Goal: Information Seeking & Learning: Learn about a topic

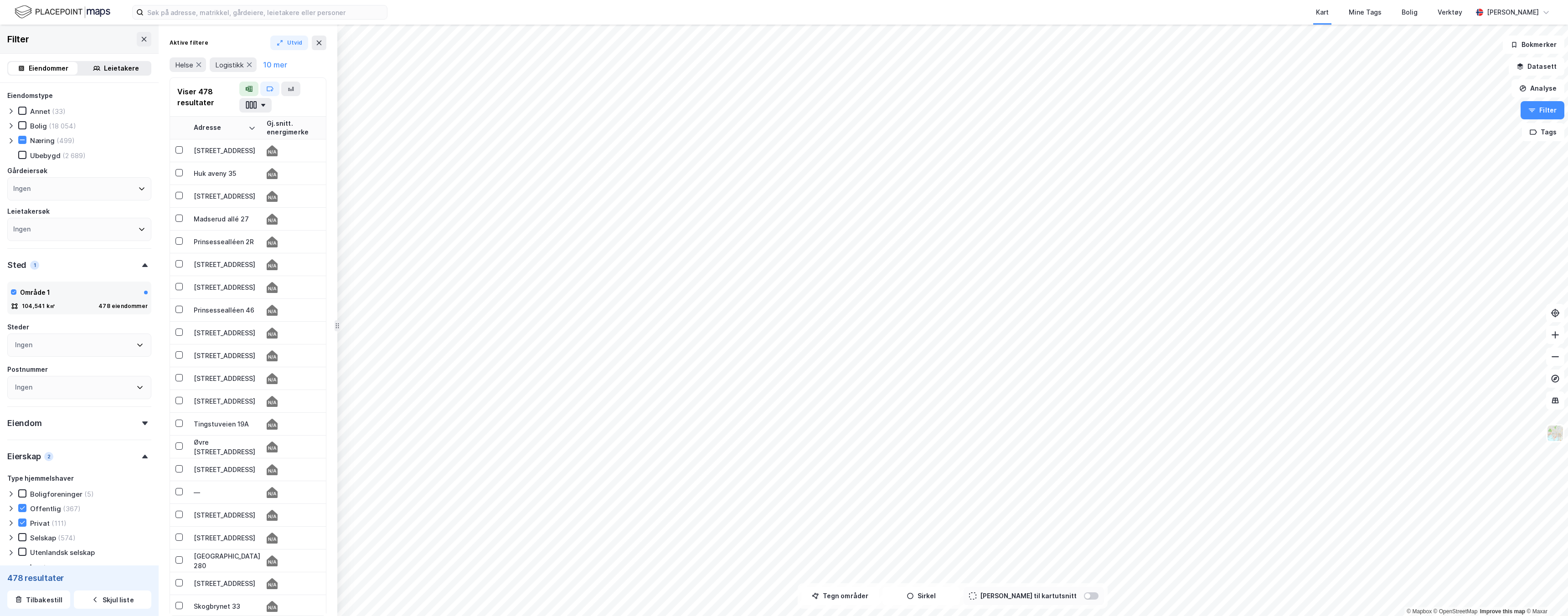
click at [94, 415] on div "Eiendom" at bounding box center [79, 419] width 144 height 26
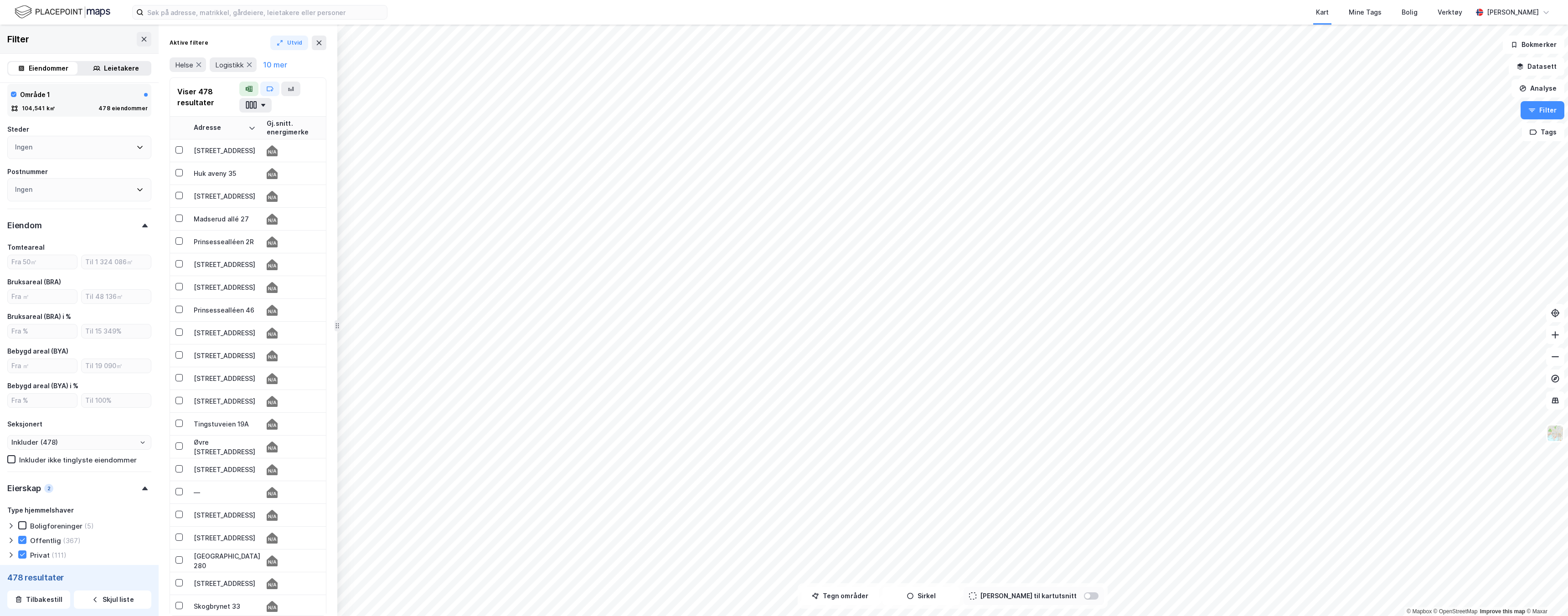
scroll to position [198, 0]
click at [83, 444] on input "Inkluder (478)" at bounding box center [79, 442] width 143 height 13
click at [93, 425] on div "Seksjonert" at bounding box center [79, 424] width 144 height 11
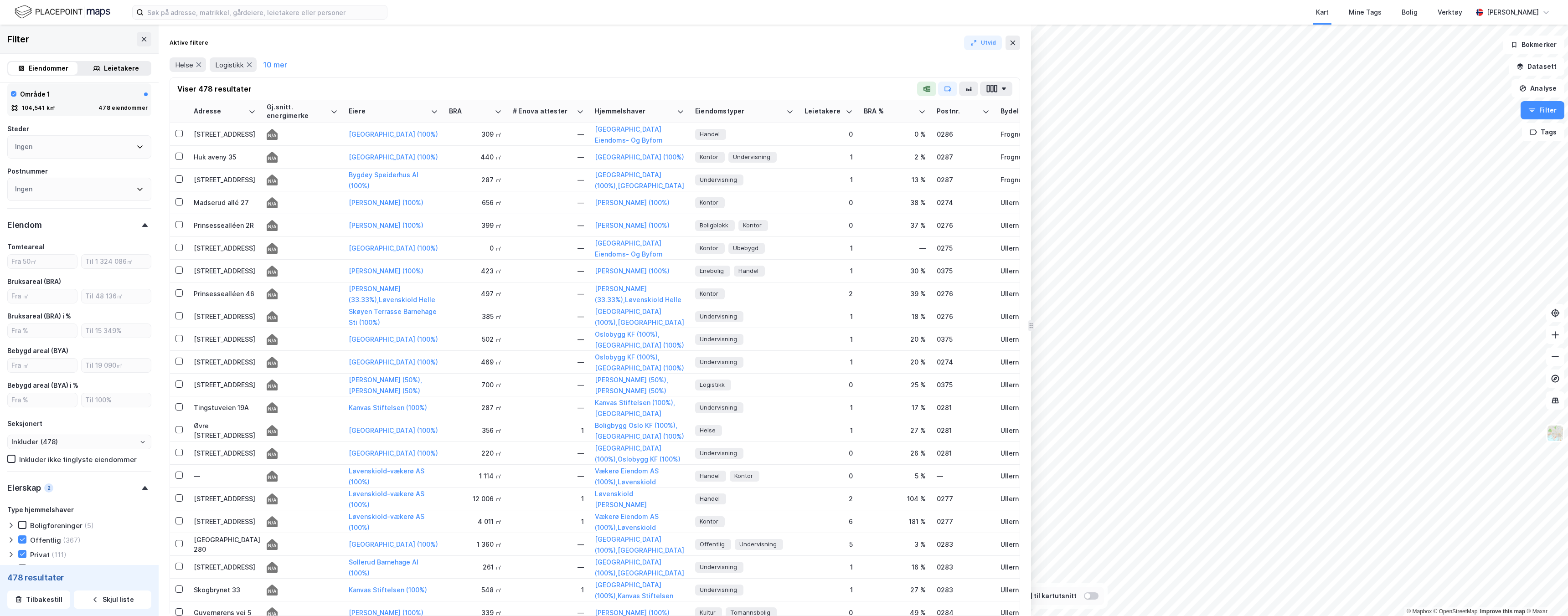
drag, startPoint x: 336, startPoint y: 259, endPoint x: 1030, endPoint y: 232, distance: 694.5
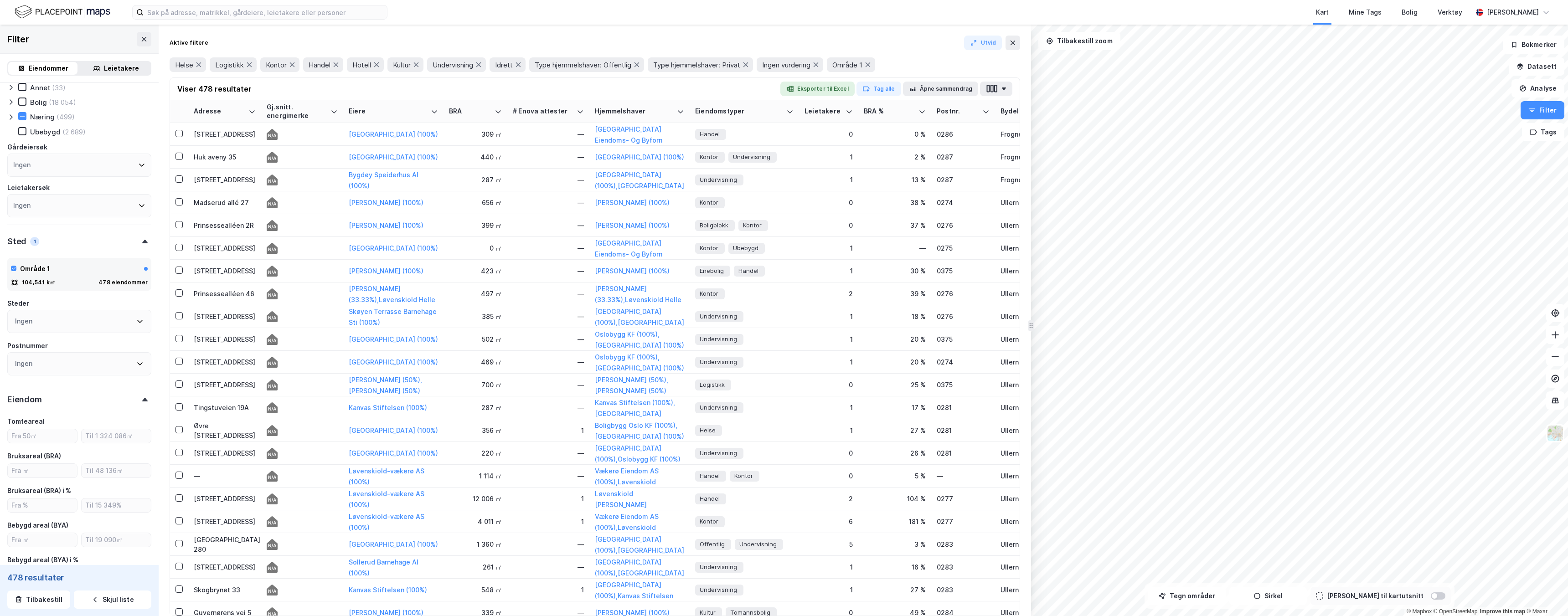
scroll to position [0, 0]
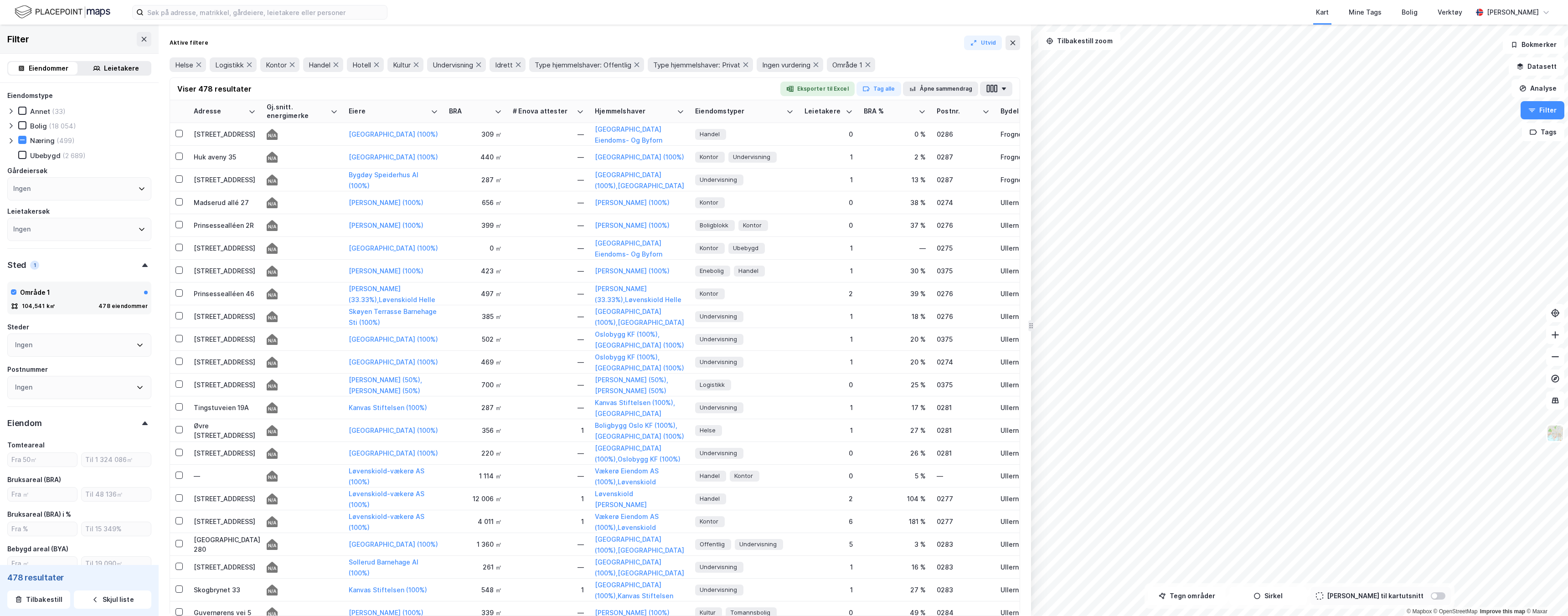
click at [12, 140] on icon at bounding box center [10, 140] width 3 height 6
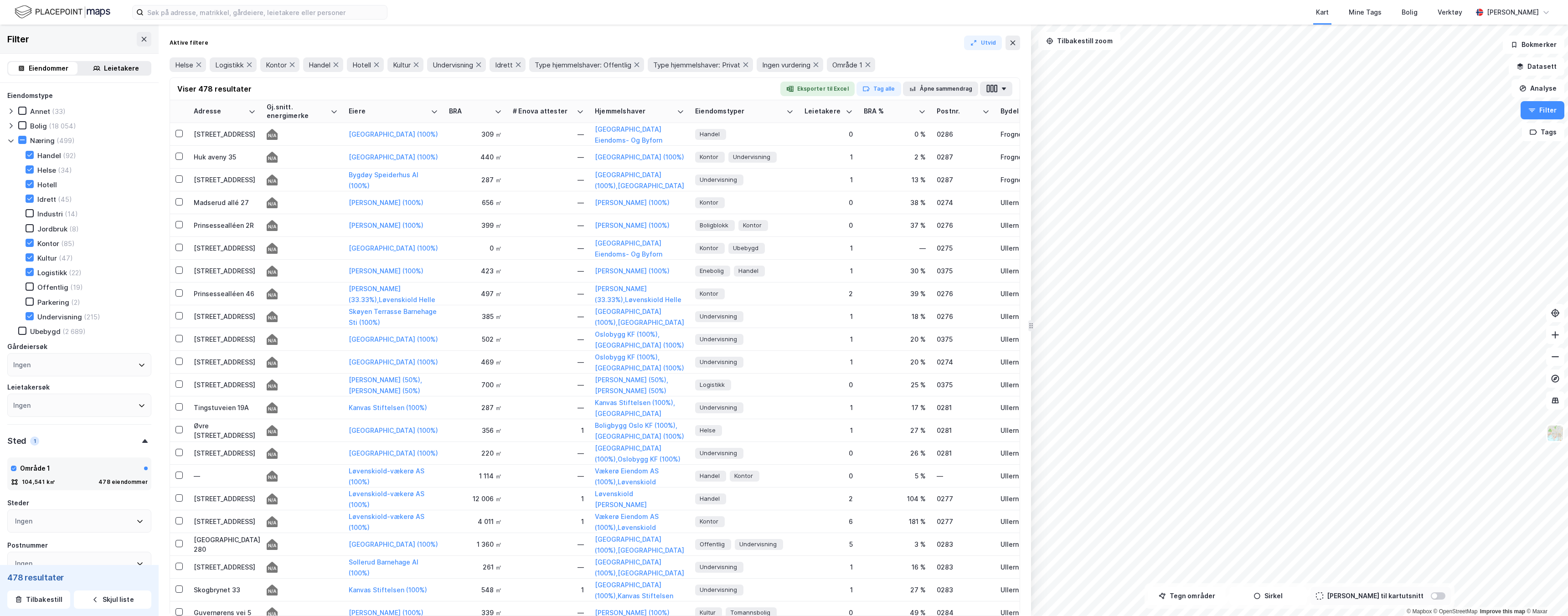
click at [9, 142] on icon at bounding box center [11, 140] width 8 height 8
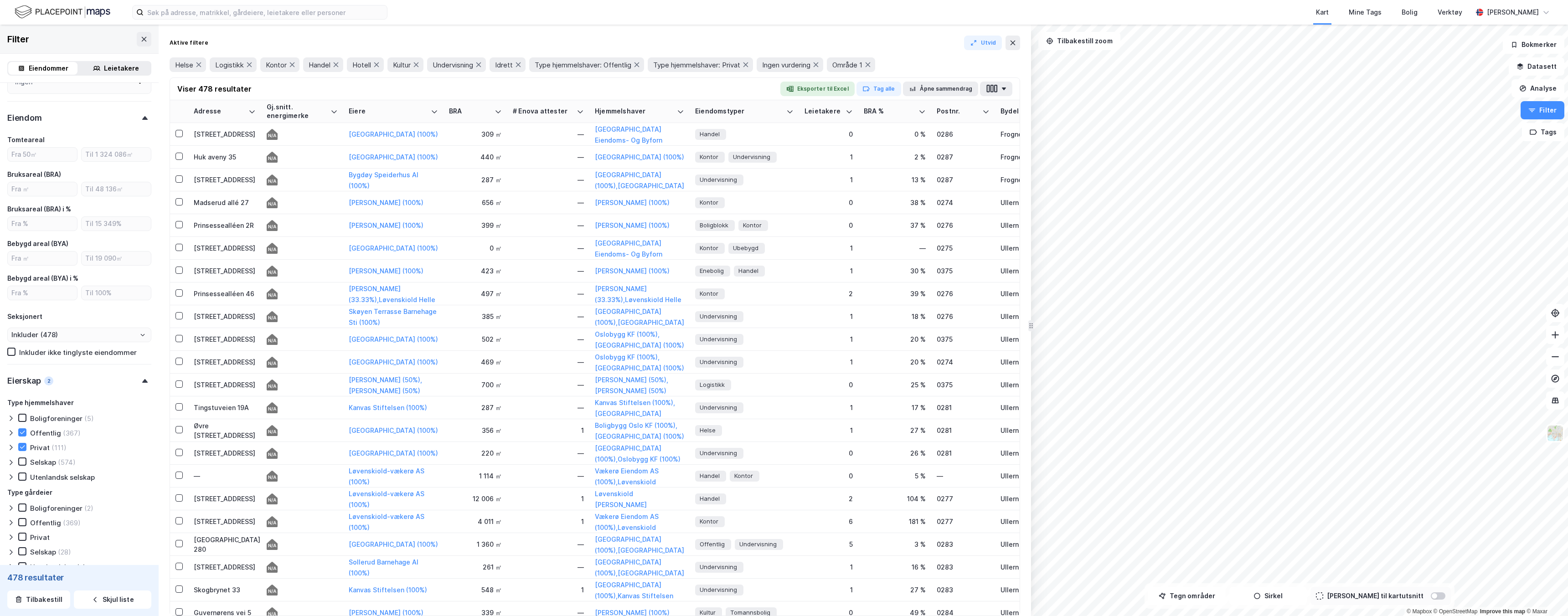
scroll to position [306, 0]
click at [22, 433] on icon at bounding box center [23, 432] width 5 height 3
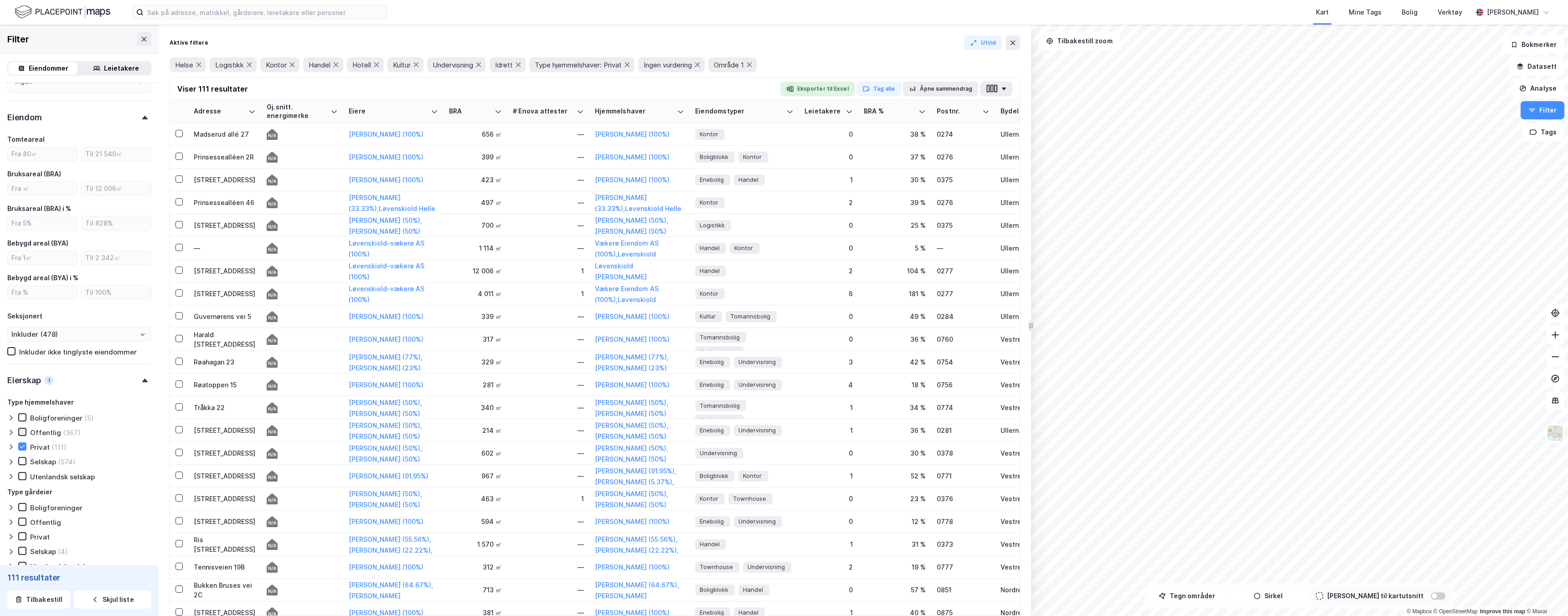
type input "Inkluder (111)"
click at [610, 138] on div "[PERSON_NAME] (100%)" at bounding box center [639, 134] width 89 height 11
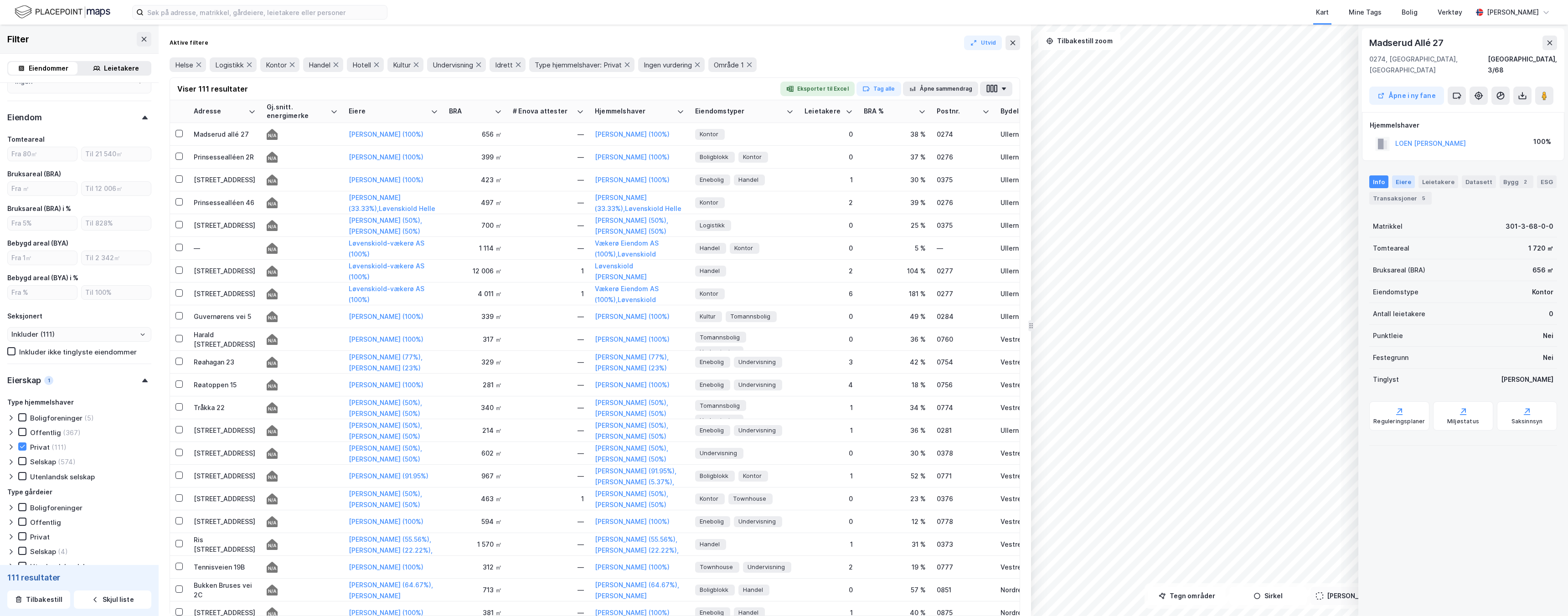
click at [1404, 176] on div "Eiere" at bounding box center [1403, 181] width 23 height 13
click at [1464, 272] on link "[PERSON_NAME]" at bounding box center [1462, 275] width 52 height 8
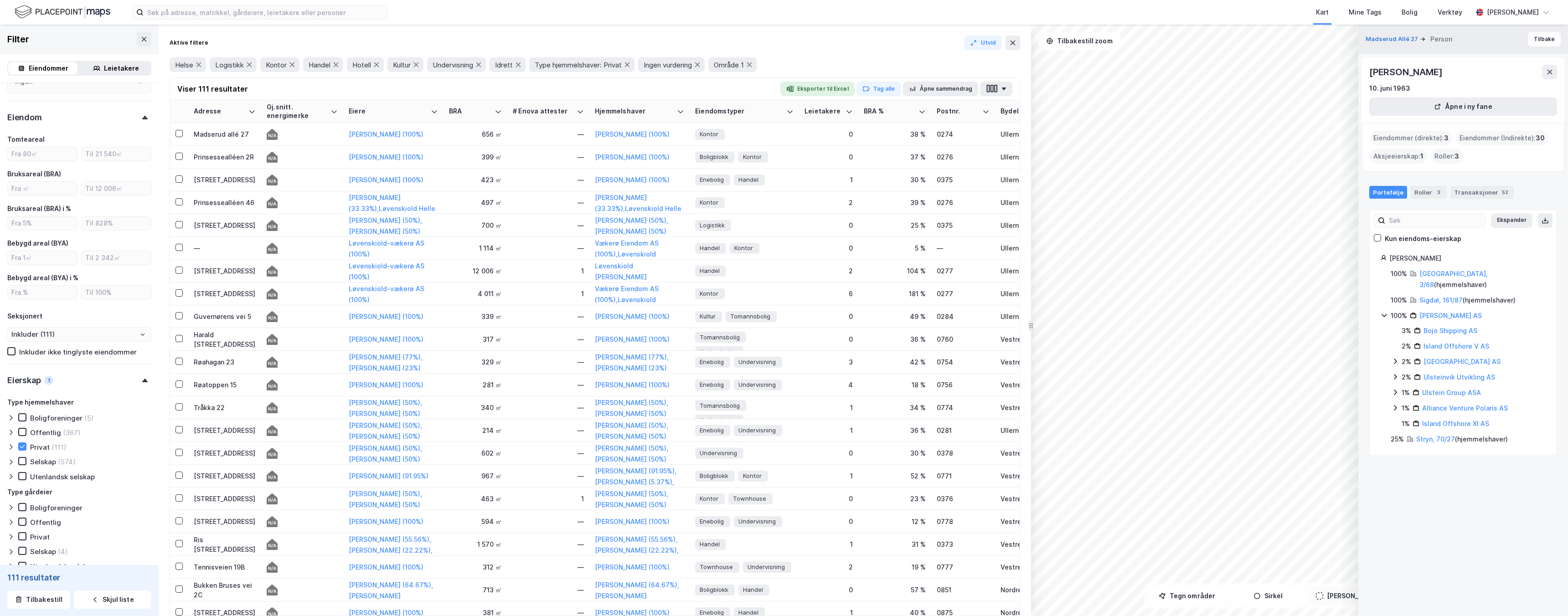
click at [1428, 185] on div "Portefølje Roller 3 Transaksjoner 52" at bounding box center [1463, 188] width 210 height 28
click at [1428, 191] on div "Roller 3" at bounding box center [1428, 192] width 36 height 13
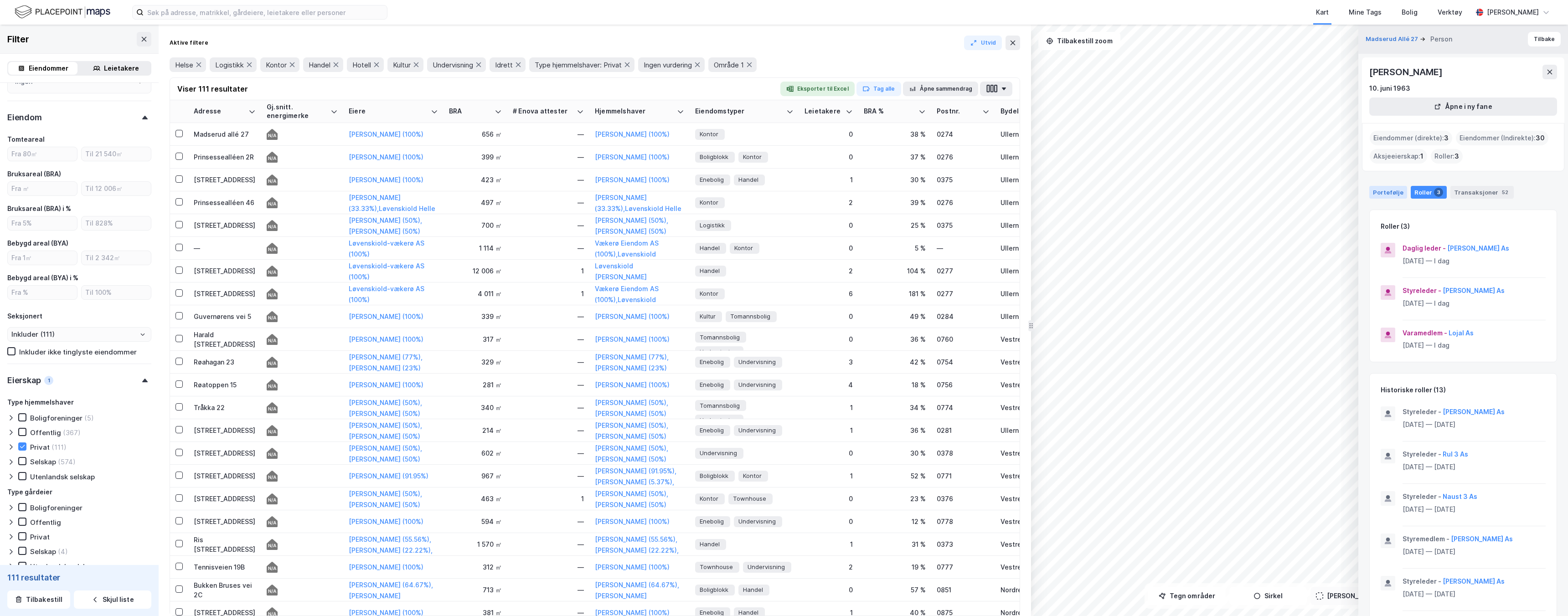
click at [1397, 193] on div "Portefølje" at bounding box center [1387, 192] width 38 height 13
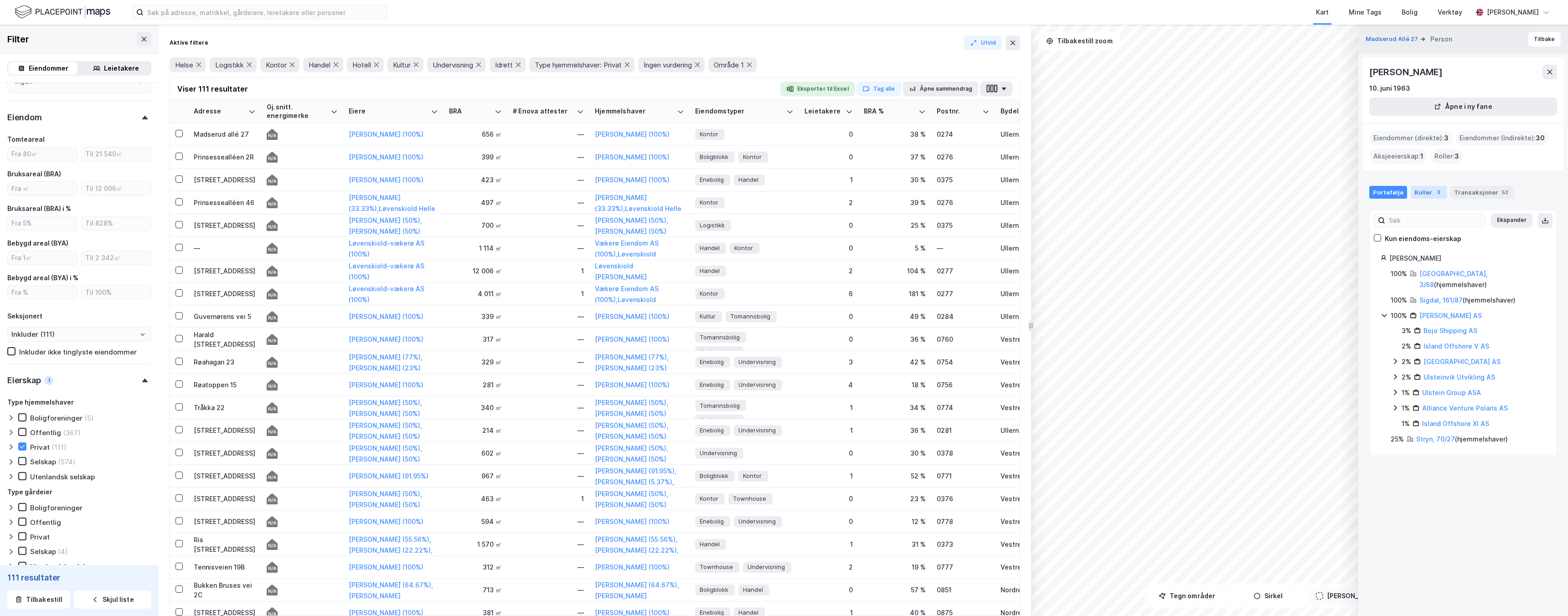
click at [1434, 193] on div "3" at bounding box center [1438, 192] width 9 height 9
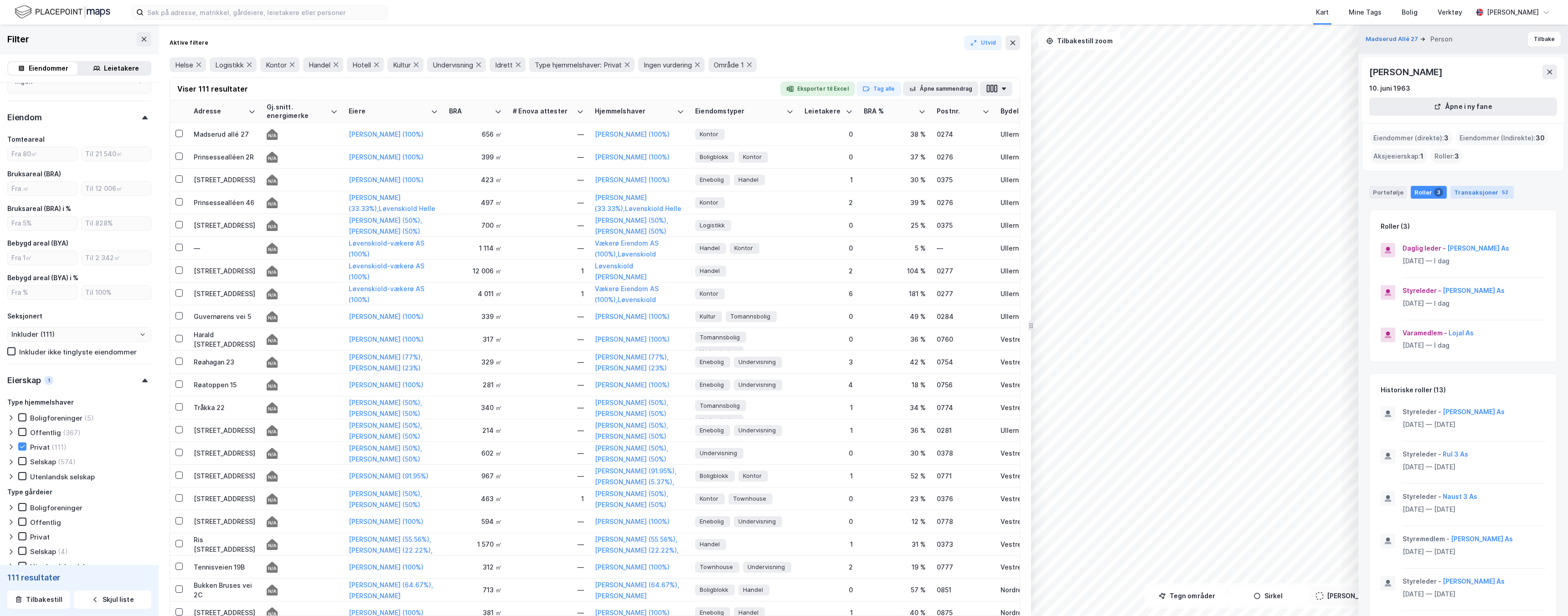
click at [1477, 190] on div "Transaksjoner 52" at bounding box center [1482, 192] width 64 height 13
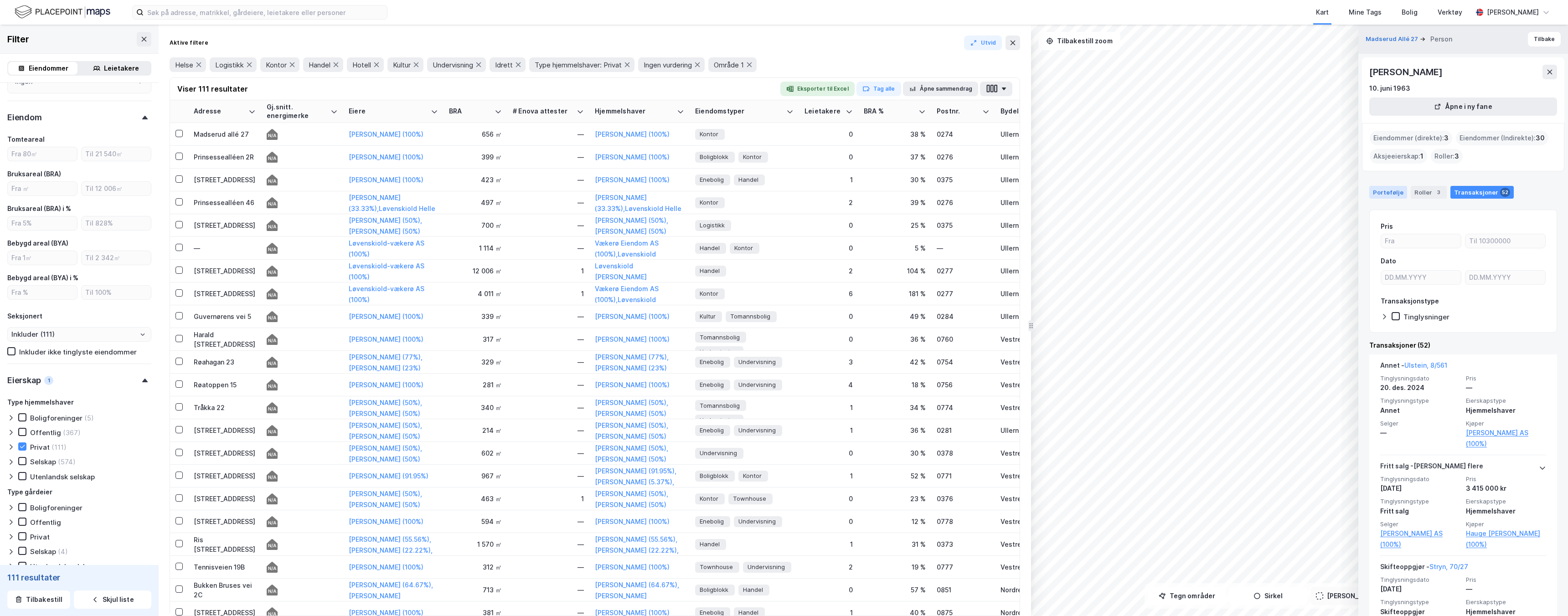
click at [1392, 193] on div "Portefølje" at bounding box center [1387, 192] width 38 height 13
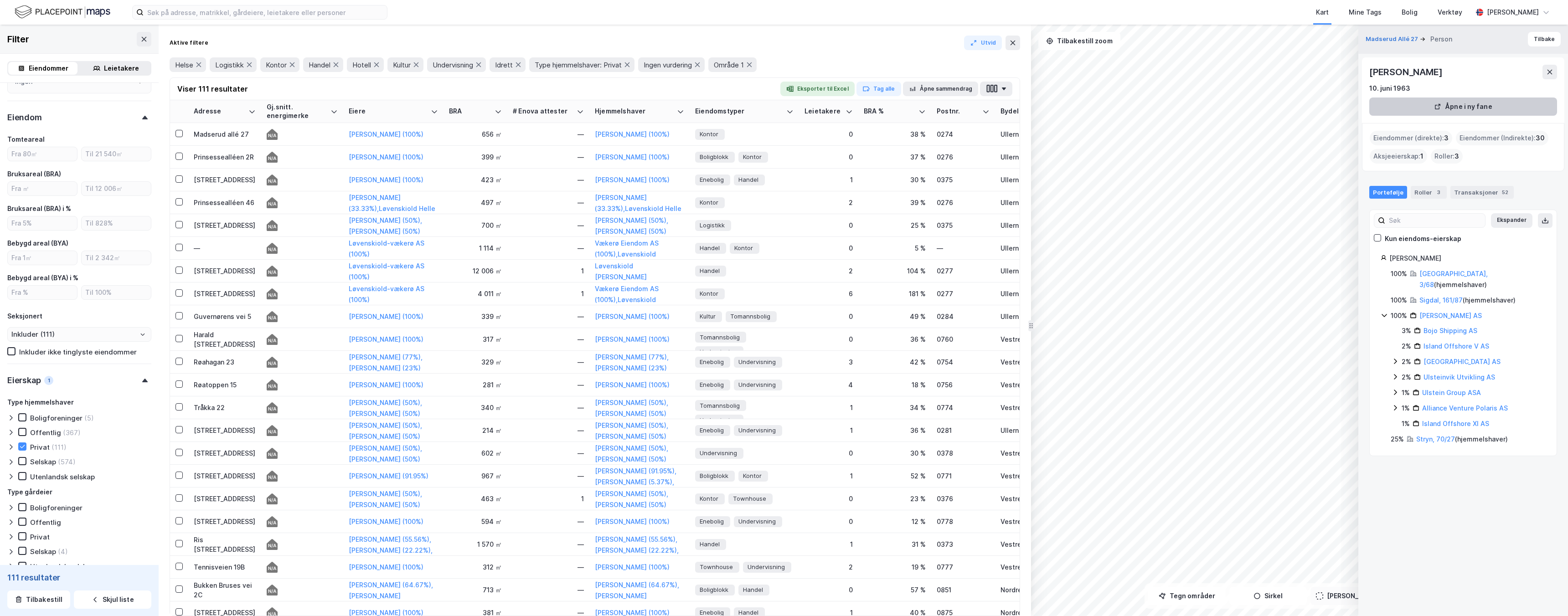
click at [1487, 104] on button "Åpne i ny fane" at bounding box center [1463, 107] width 188 height 18
click at [1385, 154] on div "Aksjeeierskap : 1" at bounding box center [1398, 155] width 58 height 14
click at [1403, 133] on div "Eiendommer (direkte) : 3" at bounding box center [1411, 138] width 83 height 14
click at [1421, 189] on div "Roller 3" at bounding box center [1428, 192] width 36 height 13
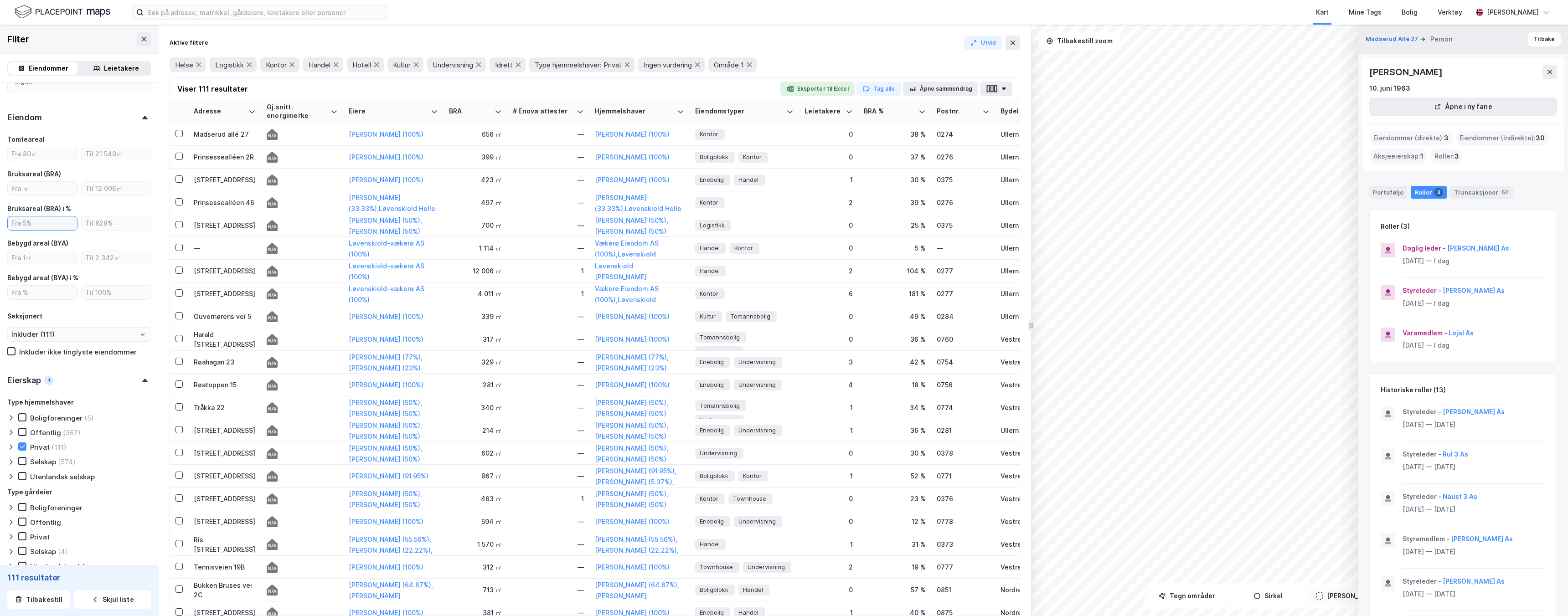
click at [53, 228] on input "number" at bounding box center [42, 223] width 69 height 13
click at [53, 191] on input "number" at bounding box center [42, 189] width 69 height 13
type input "100"
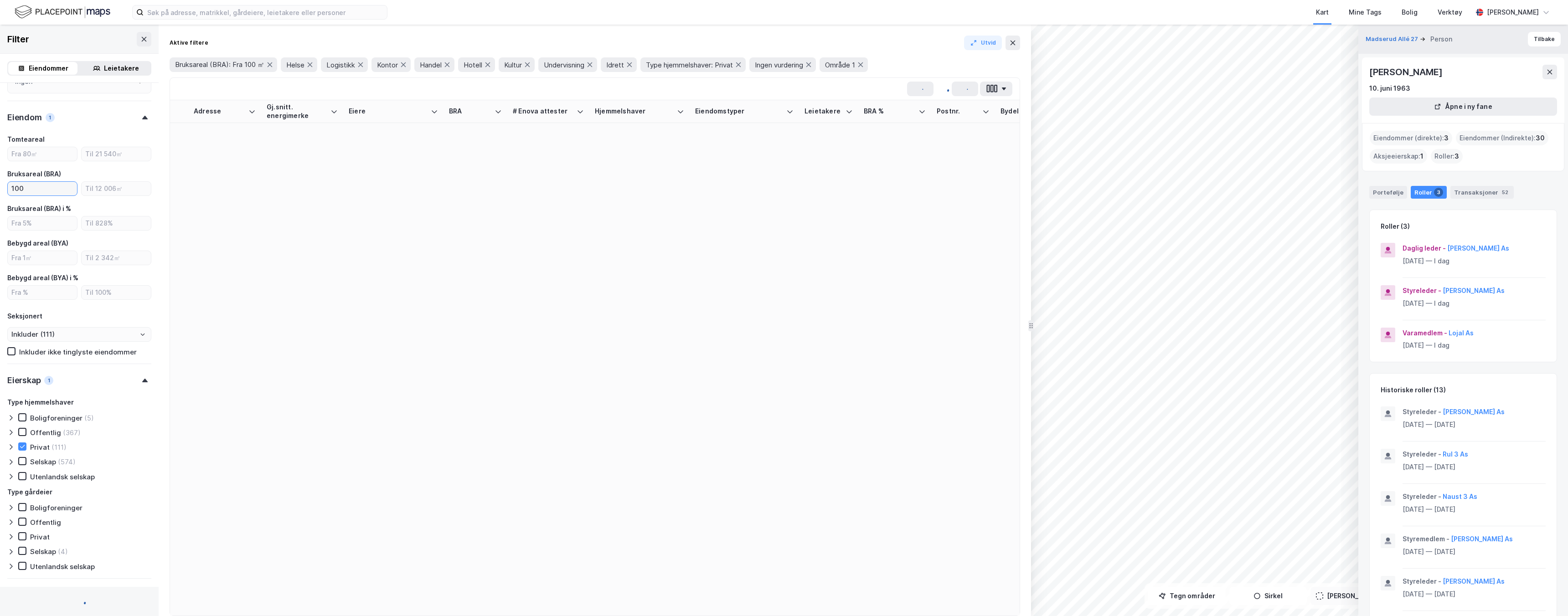
type input "Inkluder (109)"
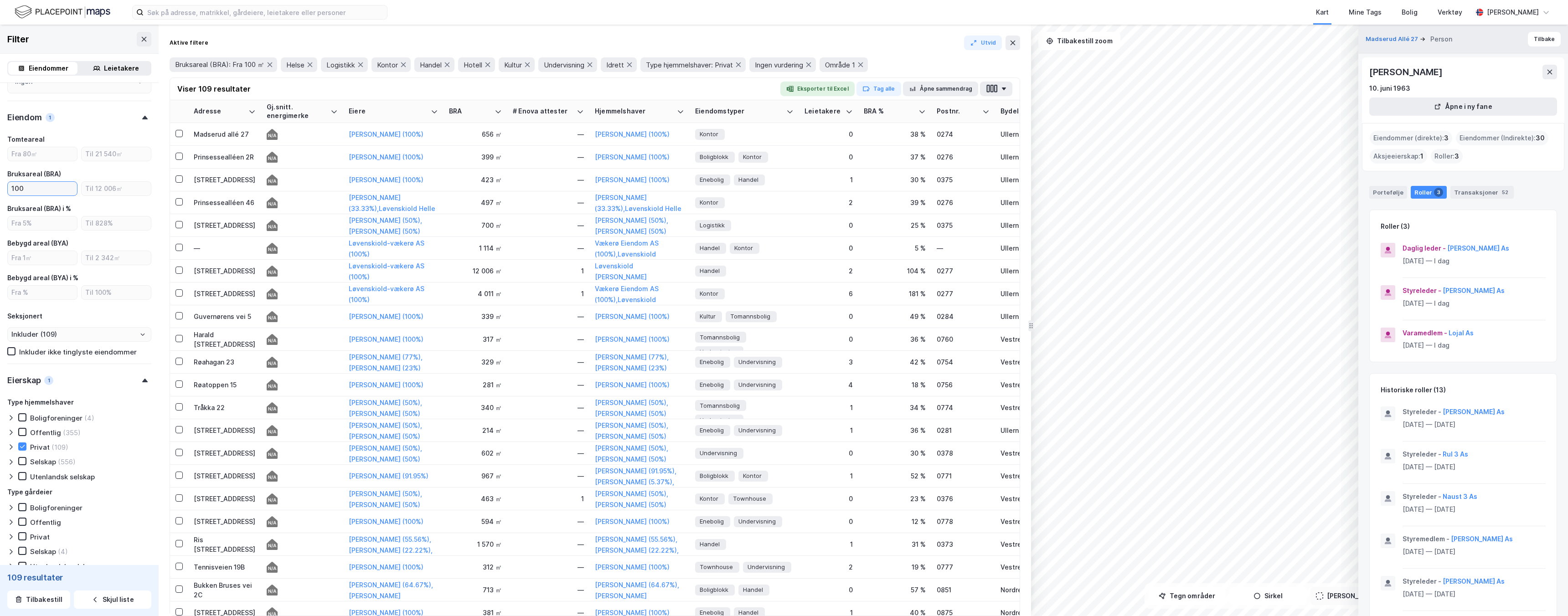
type input "1000"
type input "Inkluder (29)"
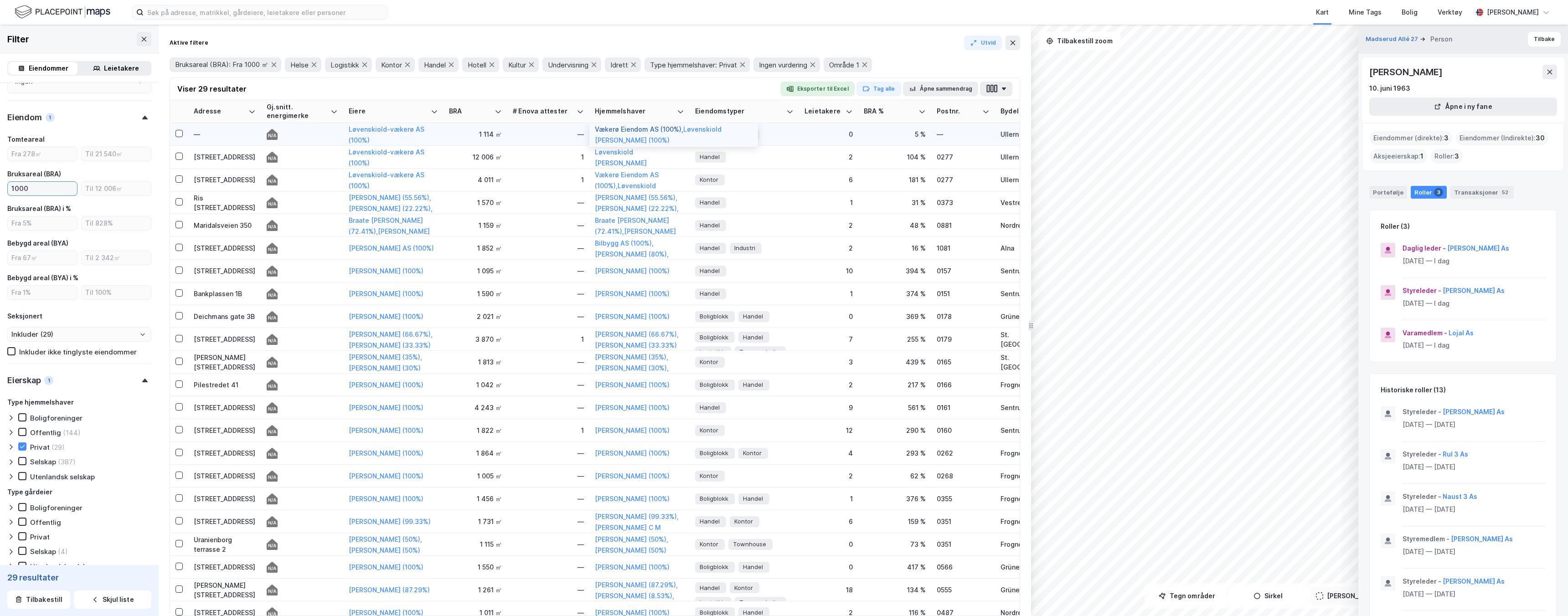
type input "1000"
click at [0, 0] on button "Vækerø Eiendom AS (100%) ," at bounding box center [0, 0] width 0 height 0
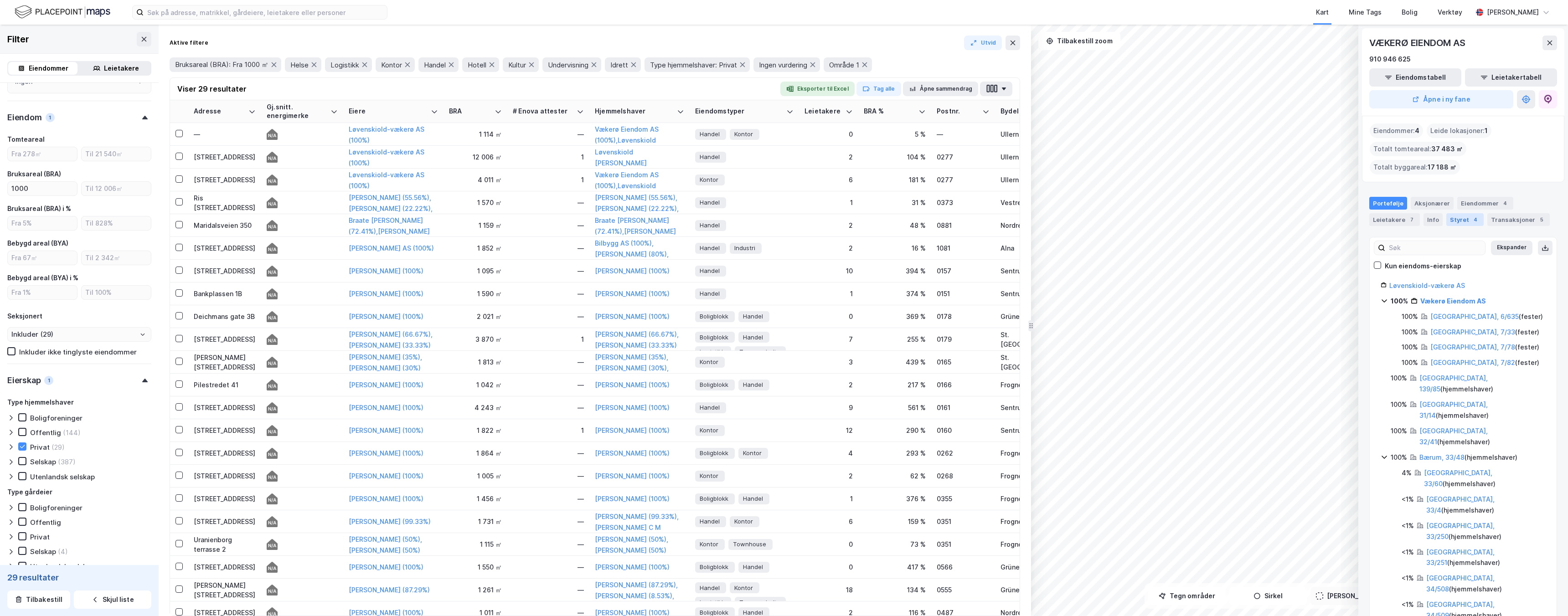
click at [1459, 213] on div "Styret 4" at bounding box center [1464, 219] width 38 height 13
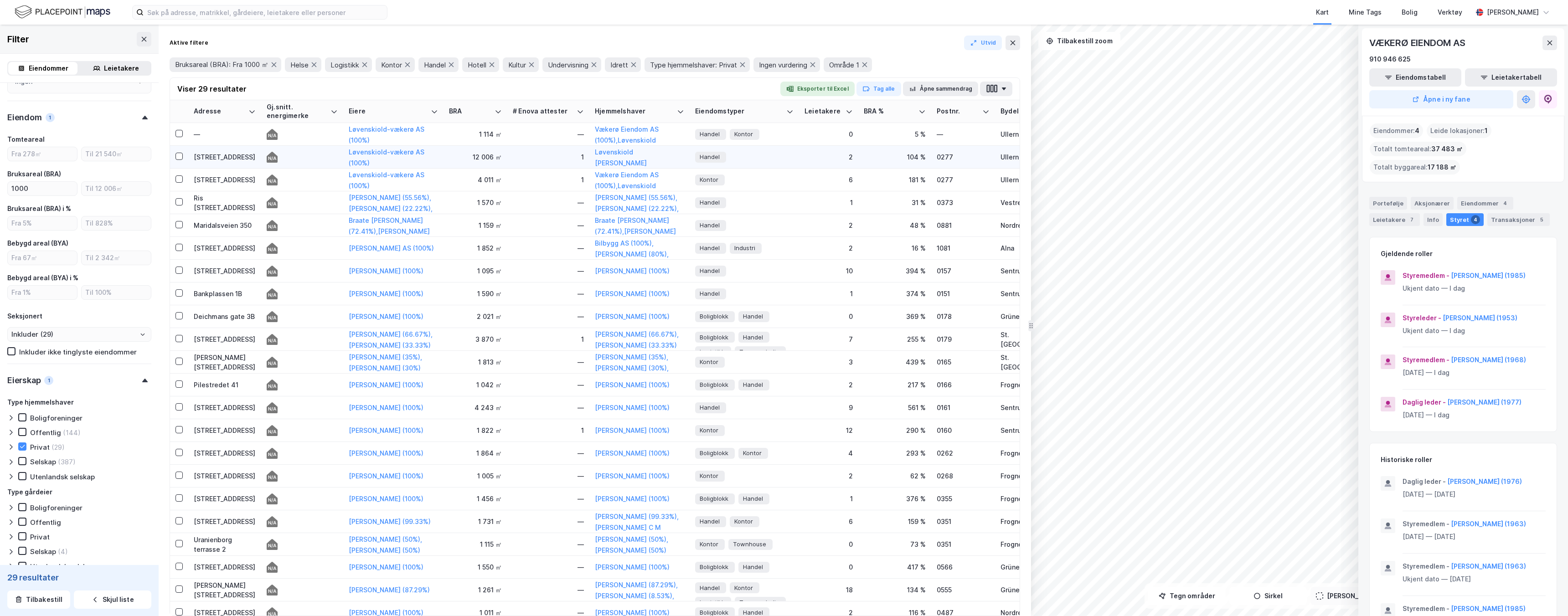
click at [532, 156] on div "1" at bounding box center [548, 156] width 71 height 9
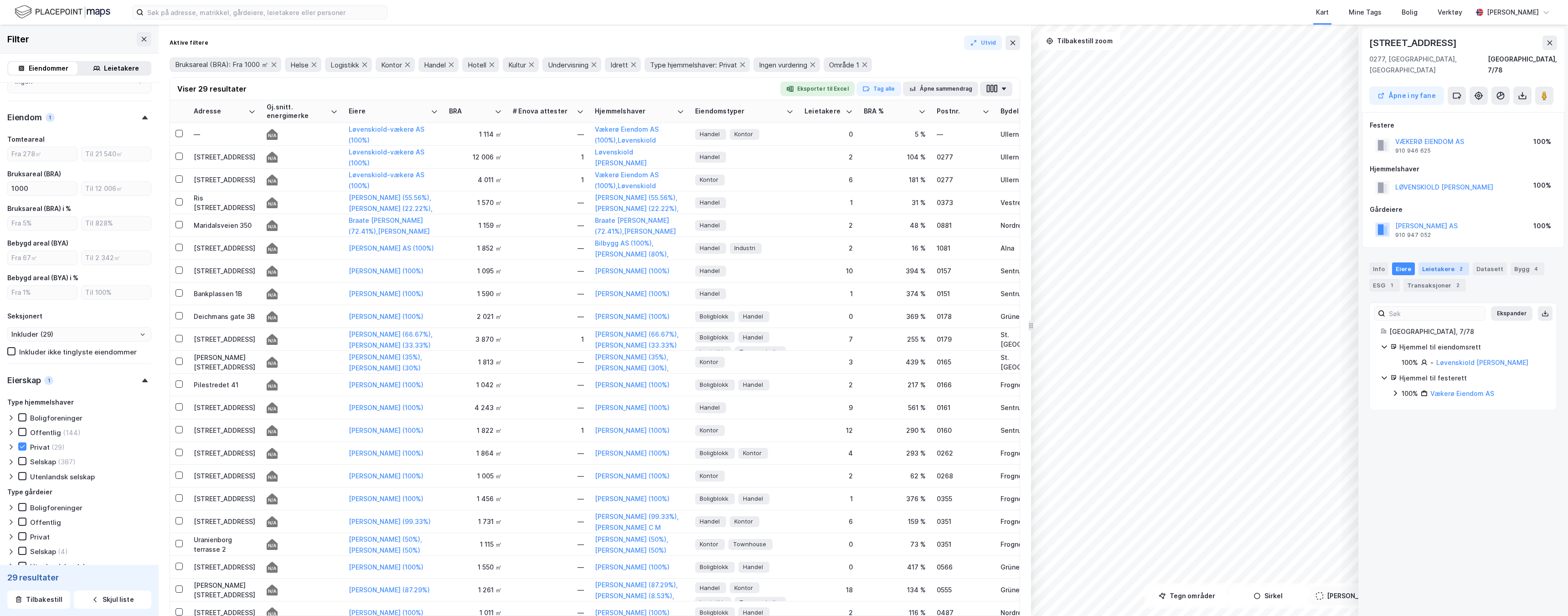
click at [1457, 264] on div "2" at bounding box center [1460, 268] width 9 height 9
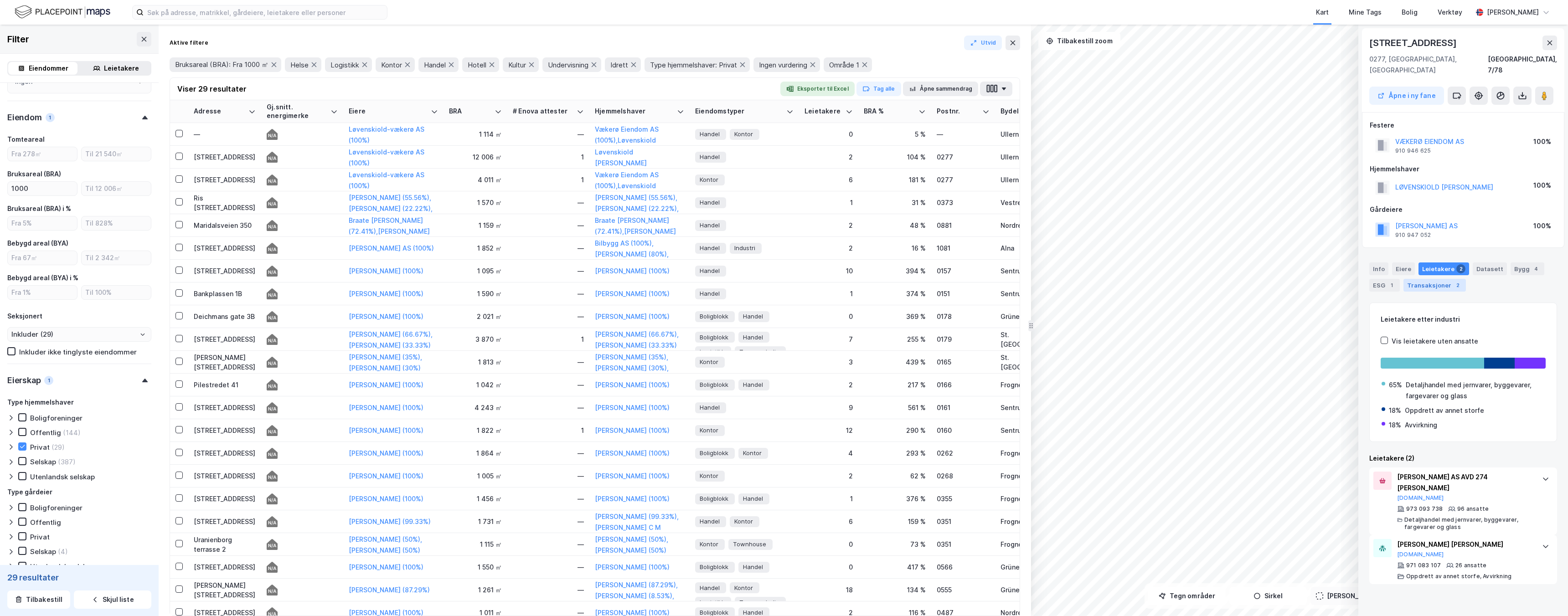
click at [1444, 279] on div "Transaksjoner 2" at bounding box center [1434, 285] width 63 height 13
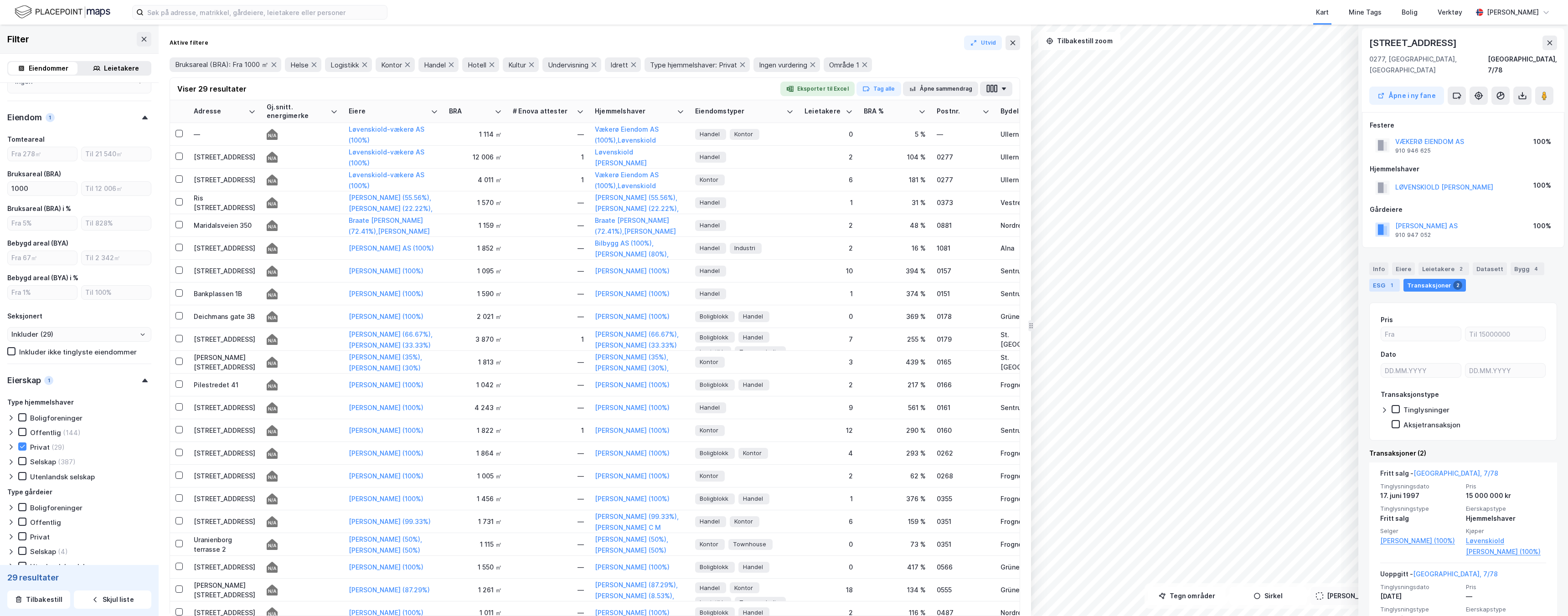
click at [1393, 281] on div "1" at bounding box center [1391, 285] width 9 height 9
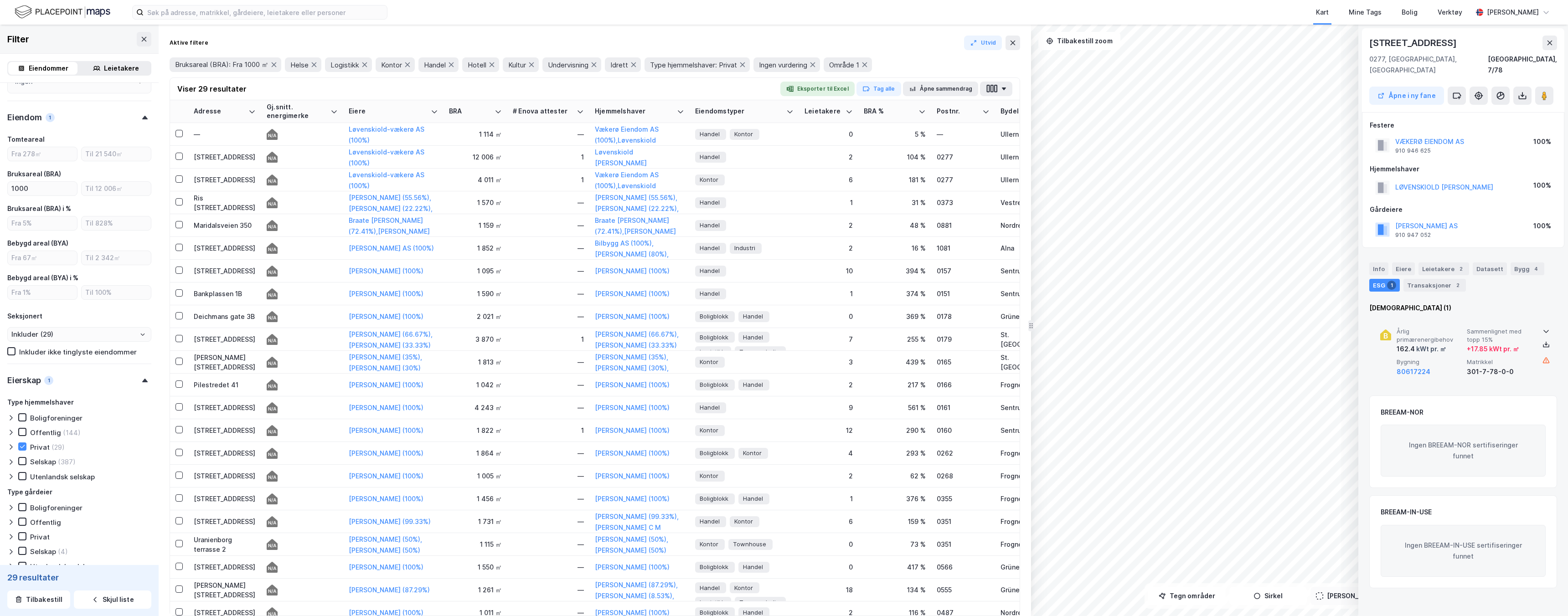
click at [1498, 344] on div "Årlig primærenergibehov 162.4 kWt pr. ㎡ Sammenlignet med topp 15% + 17.85 kWt p…" at bounding box center [1465, 352] width 137 height 49
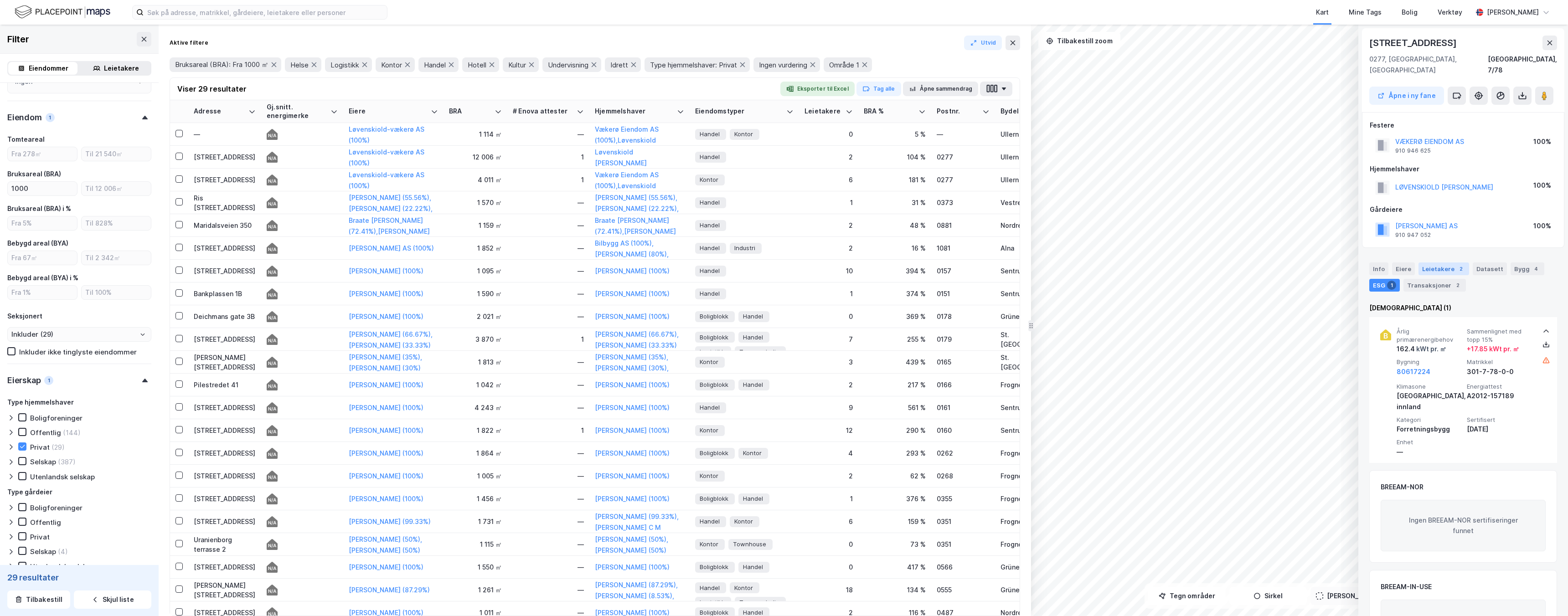
click at [1448, 262] on div "Leietakere 2" at bounding box center [1443, 268] width 51 height 13
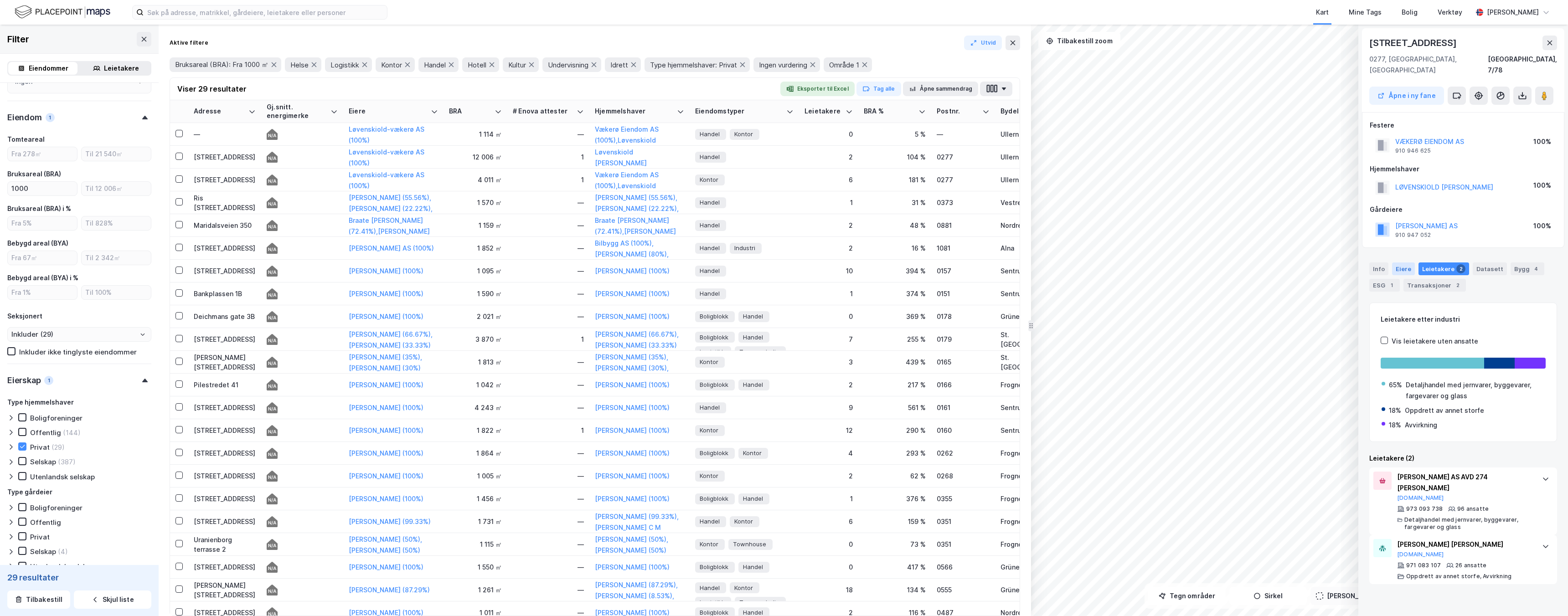
click at [1410, 262] on div "Eiere" at bounding box center [1403, 268] width 23 height 13
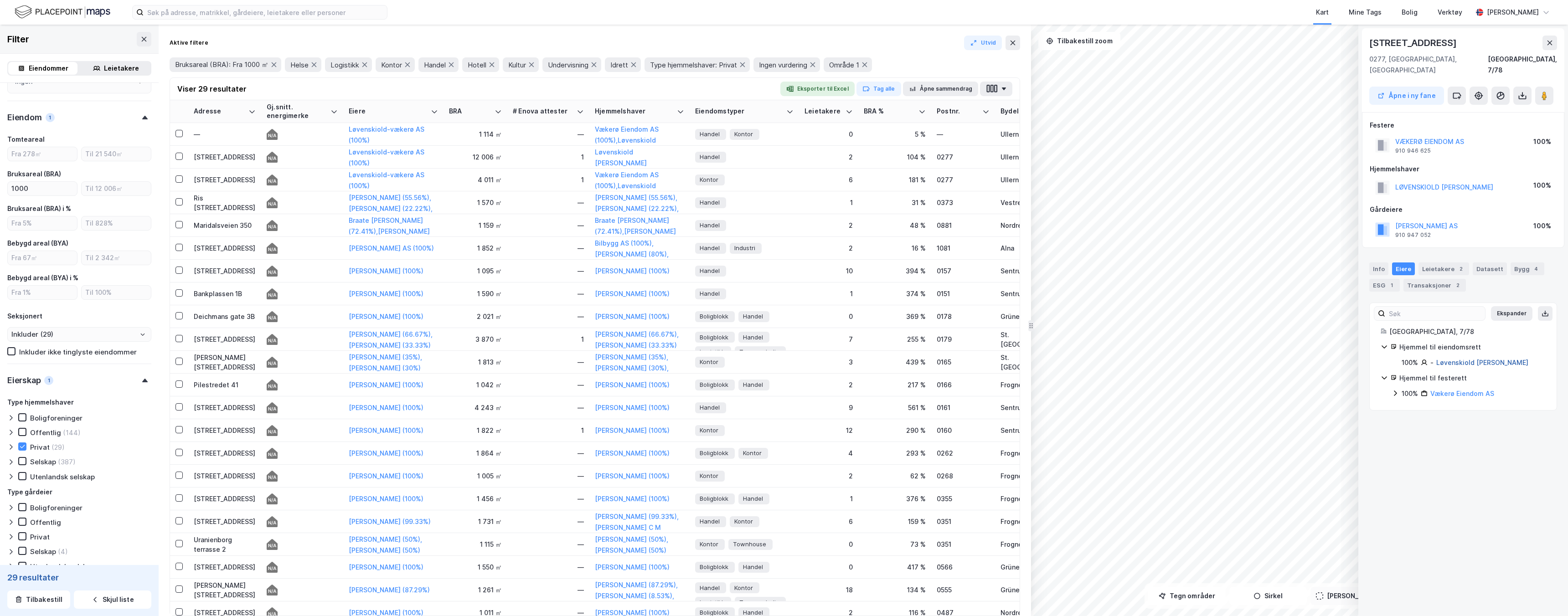
click at [1451, 359] on link "Løvenskiold [PERSON_NAME]" at bounding box center [1482, 362] width 92 height 8
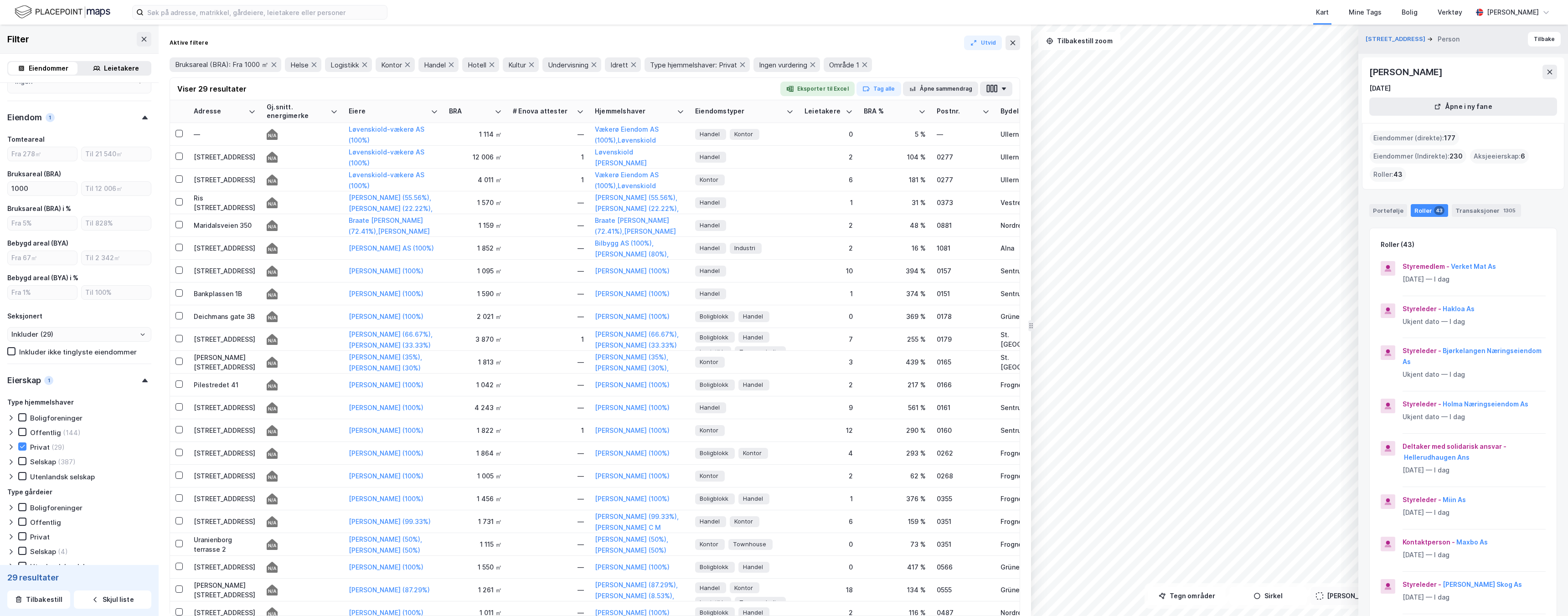
drag, startPoint x: 1376, startPoint y: 76, endPoint x: 1464, endPoint y: 130, distance: 103.2
click at [1492, 92] on div "[PERSON_NAME] [DATE]" at bounding box center [1463, 79] width 188 height 29
click at [1520, 152] on span "6" at bounding box center [1522, 156] width 4 height 11
click at [1470, 157] on div "Aksjeeierskap : 6" at bounding box center [1499, 155] width 59 height 14
click at [1396, 204] on div "Portefølje" at bounding box center [1387, 210] width 38 height 13
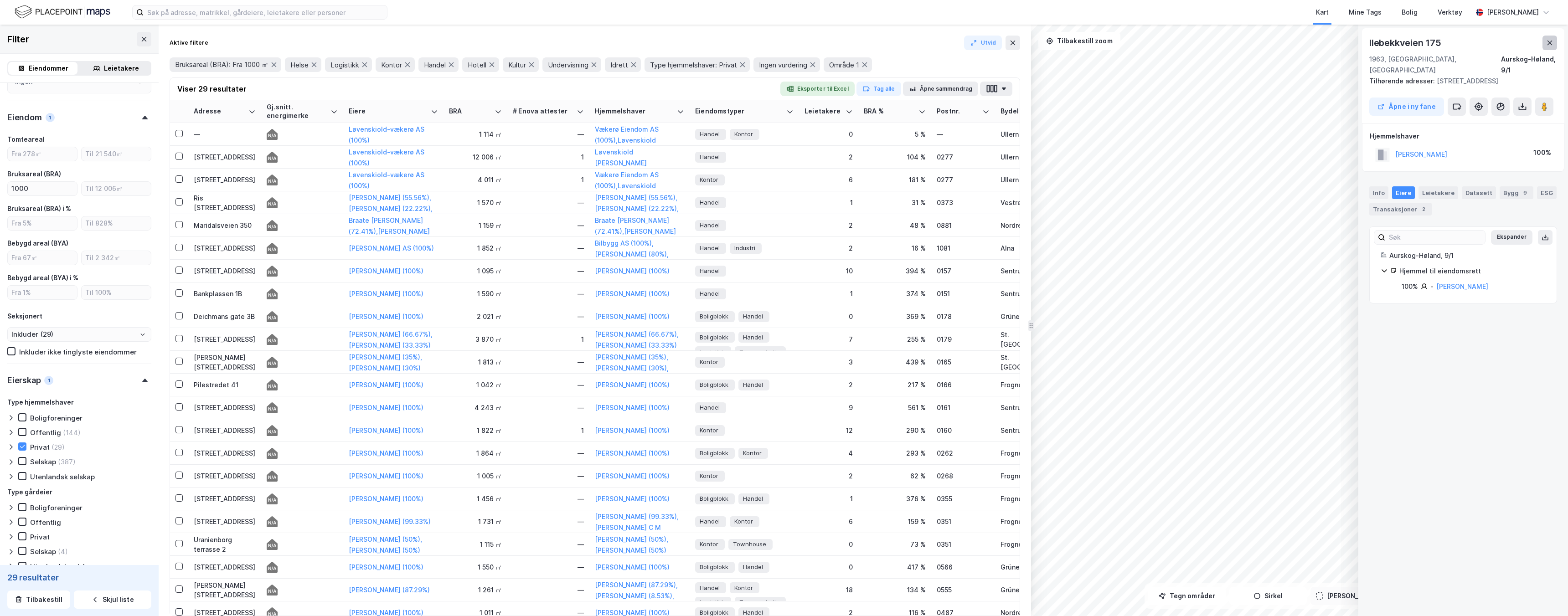
click at [1547, 43] on icon at bounding box center [1550, 43] width 8 height 8
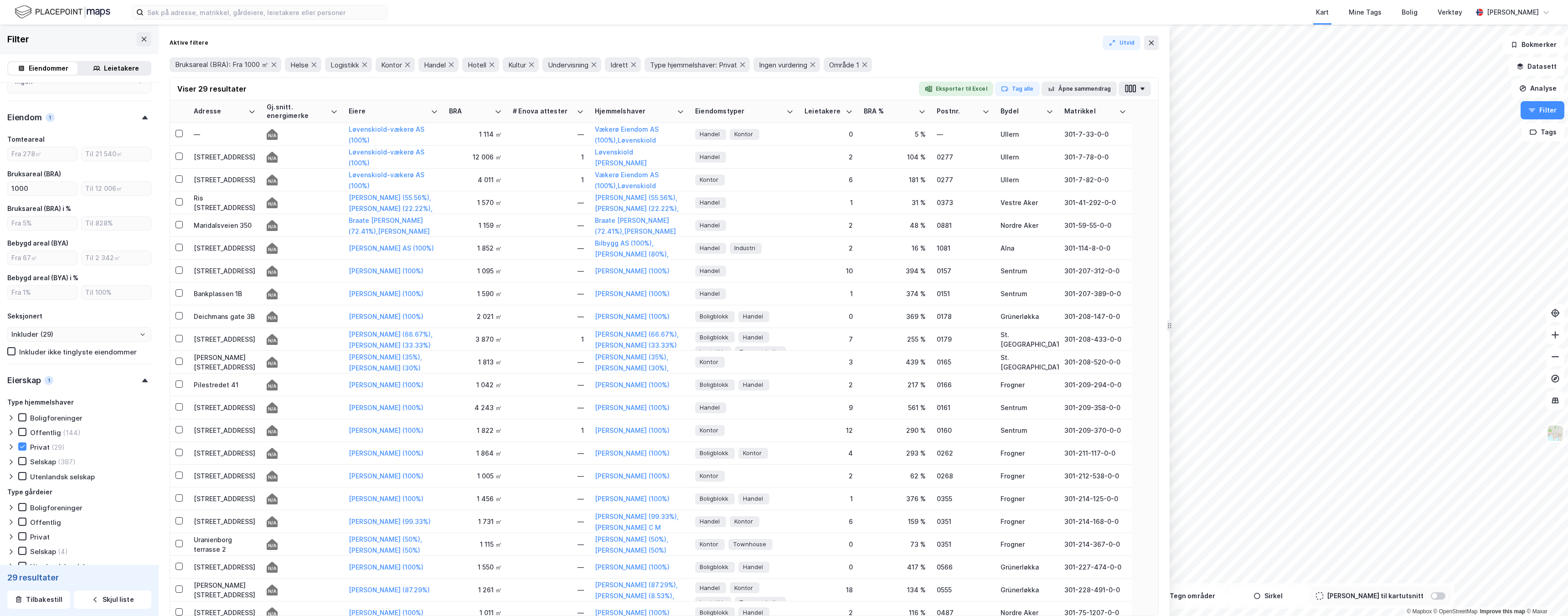
drag, startPoint x: 1030, startPoint y: 248, endPoint x: 1154, endPoint y: 278, distance: 127.6
